Goal: Task Accomplishment & Management: Use online tool/utility

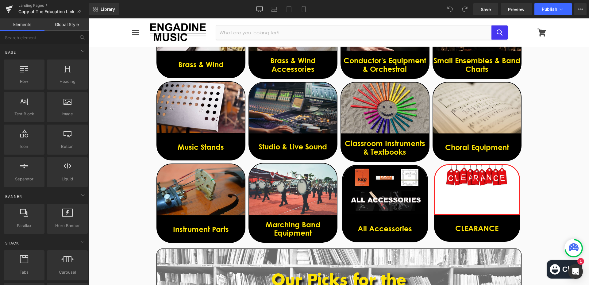
scroll to position [338, 0]
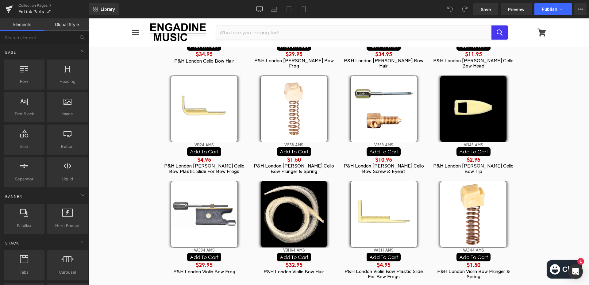
scroll to position [675, 0]
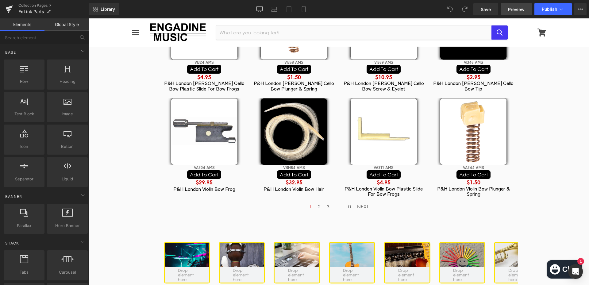
click at [523, 10] on span "Preview" at bounding box center [516, 9] width 17 height 6
click at [44, 6] on link "Collection Pages" at bounding box center [53, 5] width 71 height 5
click at [41, 3] on link "Collection Pages" at bounding box center [53, 5] width 71 height 5
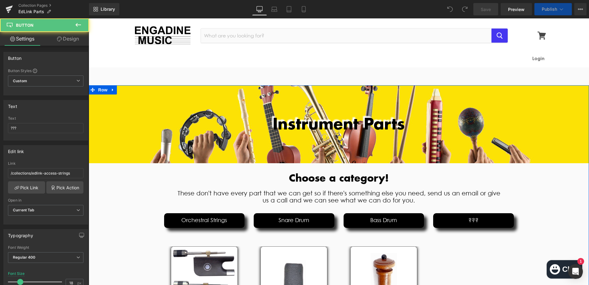
click at [482, 220] on div "??? Button" at bounding box center [473, 220] width 81 height 15
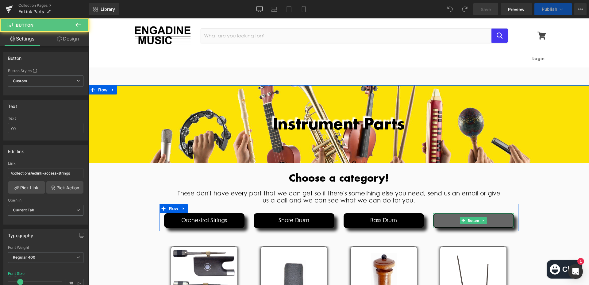
click at [493, 219] on link "???" at bounding box center [473, 220] width 81 height 15
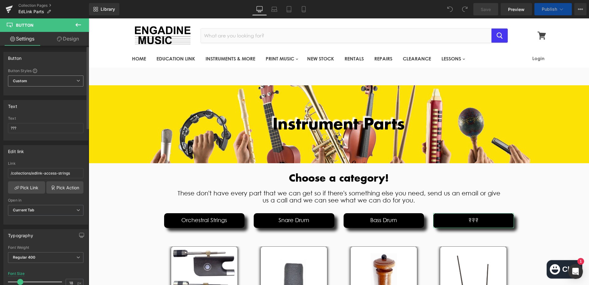
click at [46, 82] on span "Custom Setup Global Style" at bounding box center [45, 80] width 75 height 11
click at [46, 132] on input "???" at bounding box center [44, 128] width 73 height 10
drag, startPoint x: 30, startPoint y: 128, endPoint x: 0, endPoint y: 128, distance: 29.8
click at [0, 128] on div "Text ??? Text ???" at bounding box center [46, 117] width 92 height 45
type input "Woodwind & Brass"
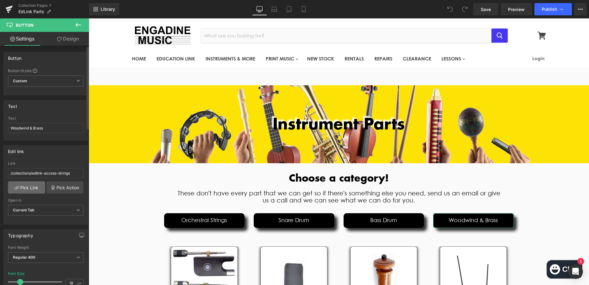
click at [21, 184] on link "Pick Link" at bounding box center [26, 187] width 37 height 12
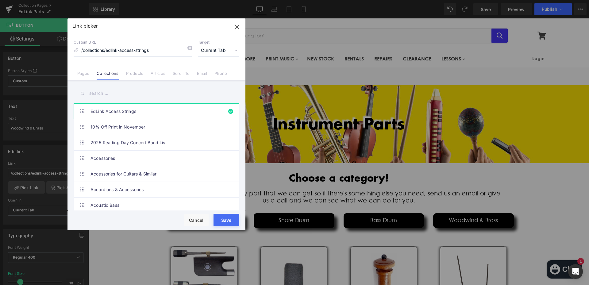
click at [108, 95] on input "text" at bounding box center [157, 94] width 166 height 14
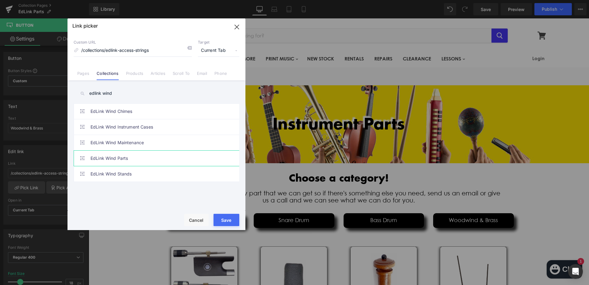
type input "edlink wind"
click at [132, 154] on link "EdLink Wind Parts" at bounding box center [158, 158] width 135 height 15
click at [225, 219] on button "Save" at bounding box center [227, 220] width 26 height 12
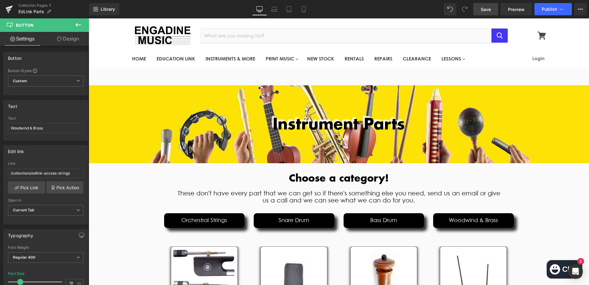
drag, startPoint x: 489, startPoint y: 12, endPoint x: 259, endPoint y: 117, distance: 252.8
click at [489, 12] on span "Save" at bounding box center [486, 9] width 10 height 6
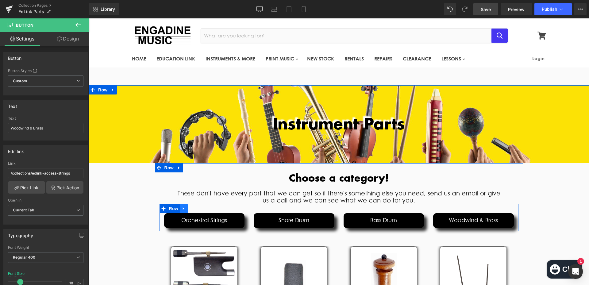
click at [183, 209] on icon at bounding box center [184, 208] width 4 height 5
click at [190, 210] on icon at bounding box center [192, 209] width 4 height 4
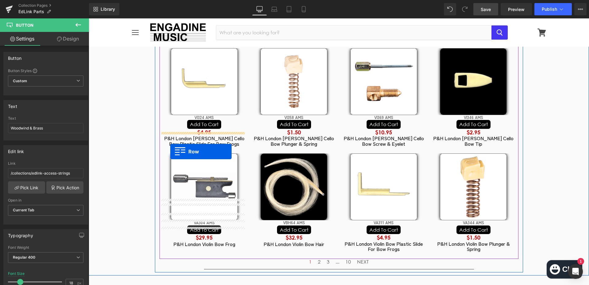
scroll to position [648, 0]
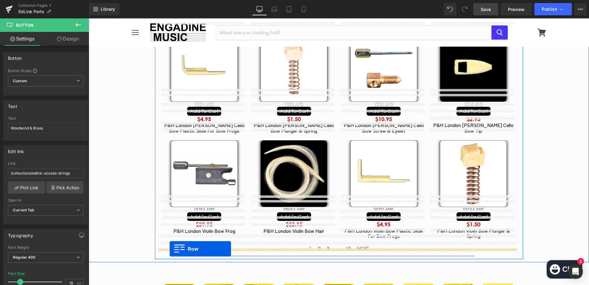
drag, startPoint x: 160, startPoint y: 200, endPoint x: 170, endPoint y: 249, distance: 49.5
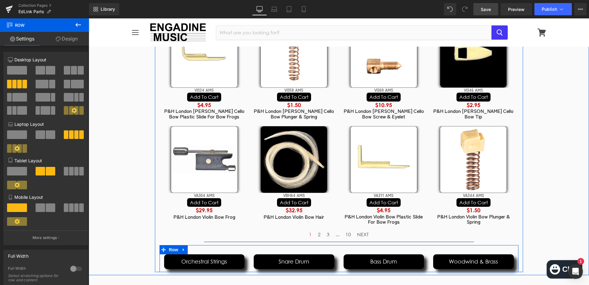
scroll to position [664, 0]
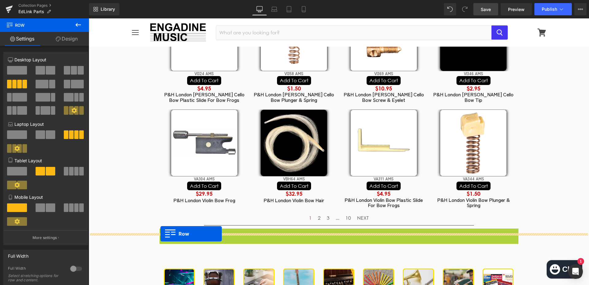
drag, startPoint x: 160, startPoint y: 223, endPoint x: 160, endPoint y: 234, distance: 10.5
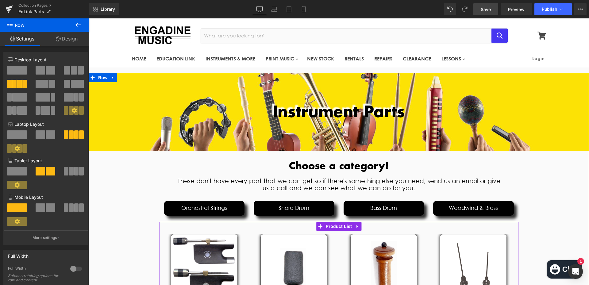
scroll to position [0, 0]
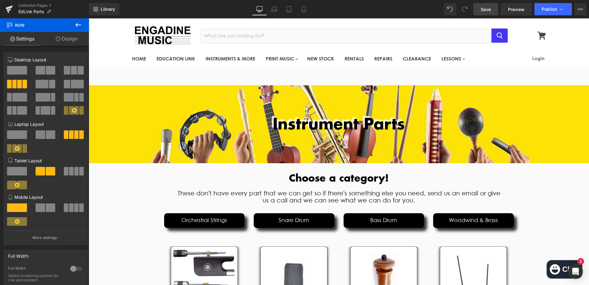
click at [485, 16] on div "Library Desktop Desktop Laptop Tablet Mobile Save Preview Publish Scheduled Vie…" at bounding box center [339, 9] width 500 height 18
click at [484, 12] on span "Save" at bounding box center [486, 9] width 10 height 6
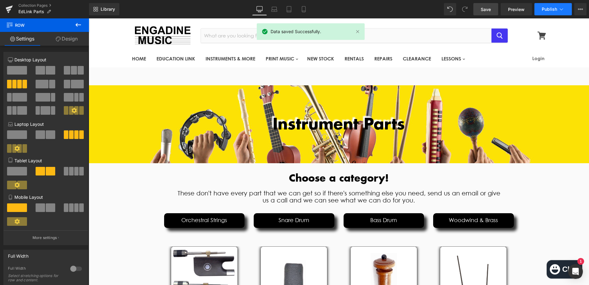
click at [543, 11] on span "Publish" at bounding box center [549, 9] width 15 height 5
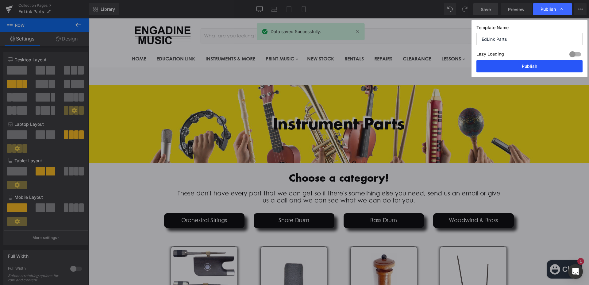
drag, startPoint x: 531, startPoint y: 64, endPoint x: 437, endPoint y: 45, distance: 95.5
click at [531, 64] on button "Publish" at bounding box center [530, 66] width 106 height 12
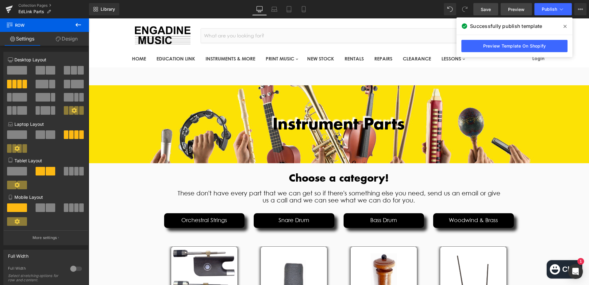
click at [514, 11] on span "Preview" at bounding box center [516, 9] width 17 height 6
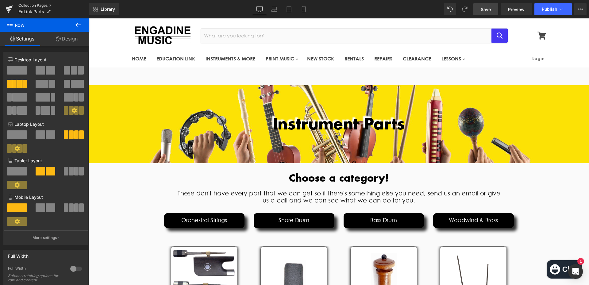
click at [22, 6] on link "Collection Pages" at bounding box center [53, 5] width 71 height 5
